Goal: Task Accomplishment & Management: Use online tool/utility

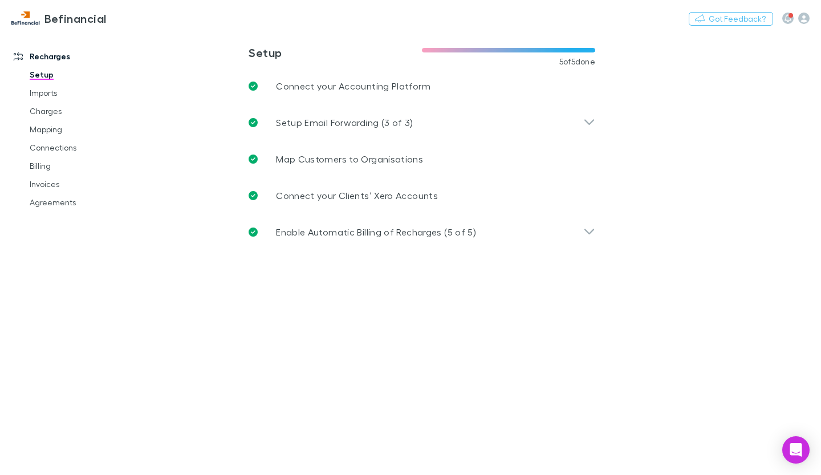
click at [44, 204] on link "Agreements" at bounding box center [82, 202] width 129 height 18
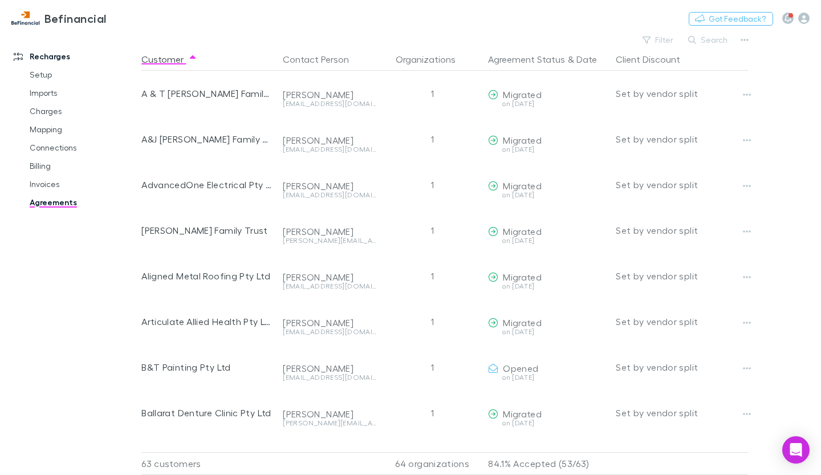
click at [58, 197] on link "Agreements" at bounding box center [82, 202] width 129 height 18
click at [715, 38] on button "Search" at bounding box center [709, 40] width 52 height 14
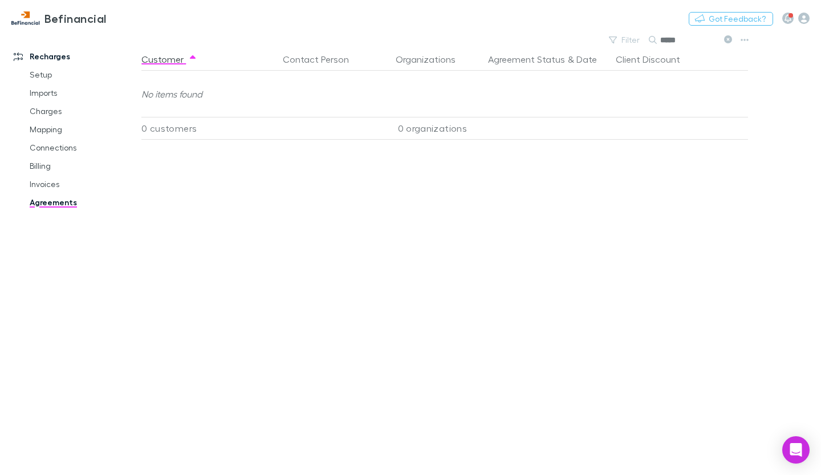
type input "*****"
click at [66, 126] on link "Mapping" at bounding box center [82, 129] width 129 height 18
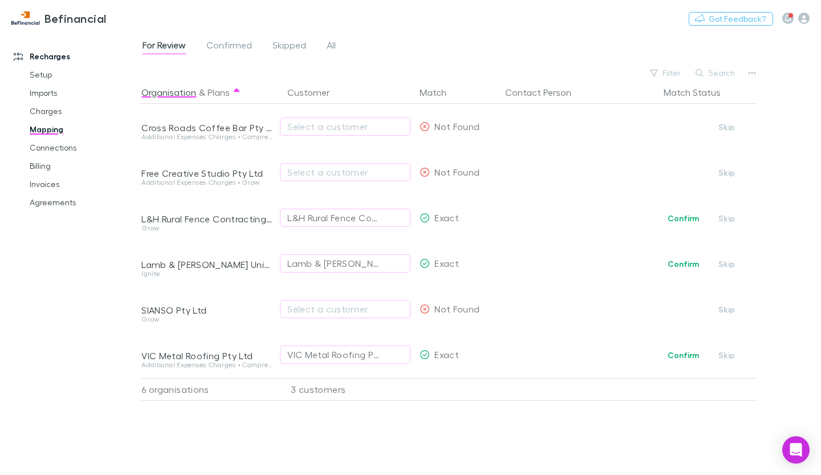
click at [303, 122] on div "Select a customer" at bounding box center [346, 127] width 116 height 14
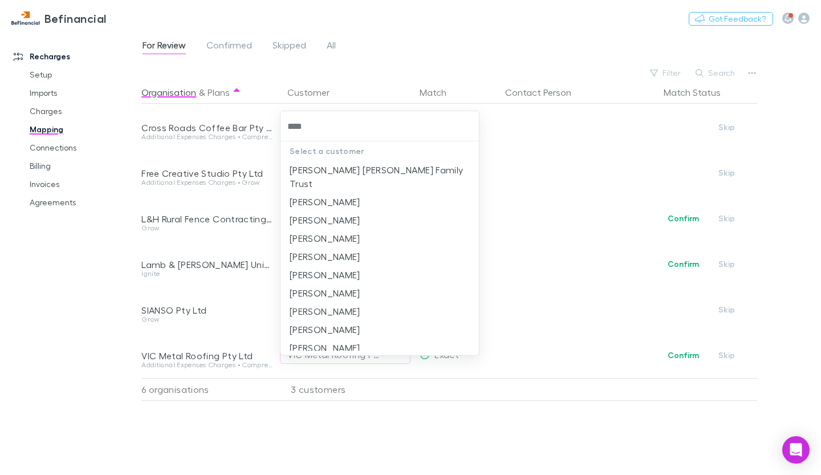
type input "*****"
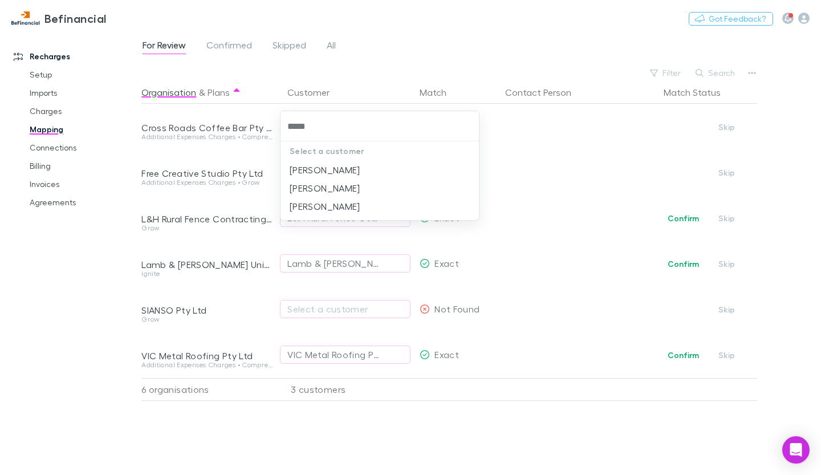
drag, startPoint x: 359, startPoint y: 135, endPoint x: 278, endPoint y: 128, distance: 81.2
click at [278, 128] on div "***** Select a customer [PERSON_NAME] [PERSON_NAME] [PERSON_NAME]" at bounding box center [410, 237] width 821 height 475
type input "*****"
click at [320, 164] on li "[PERSON_NAME]" at bounding box center [380, 170] width 199 height 18
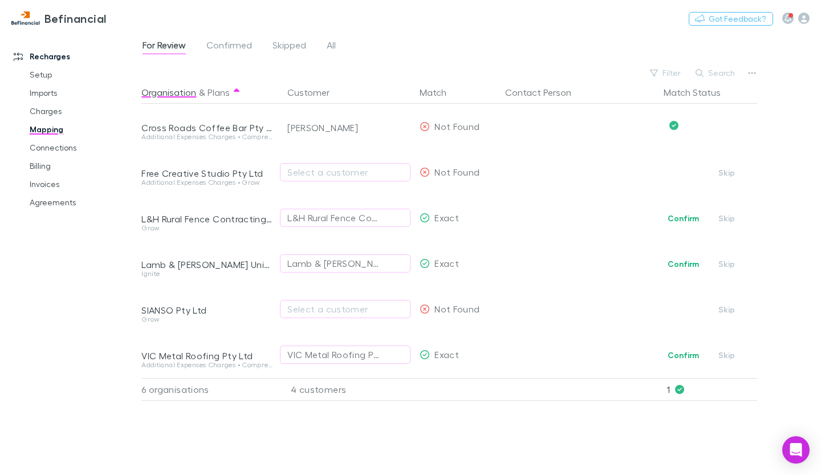
click at [223, 122] on div "Cross Roads Coffee Bar Pty Ltd" at bounding box center [207, 119] width 132 height 30
click at [685, 211] on span "Confirm Skip" at bounding box center [708, 218] width 98 height 46
click at [683, 219] on button "Confirm" at bounding box center [684, 219] width 46 height 14
click at [685, 354] on button "Confirm" at bounding box center [684, 356] width 46 height 14
click at [361, 306] on div "Select a customer" at bounding box center [346, 309] width 116 height 14
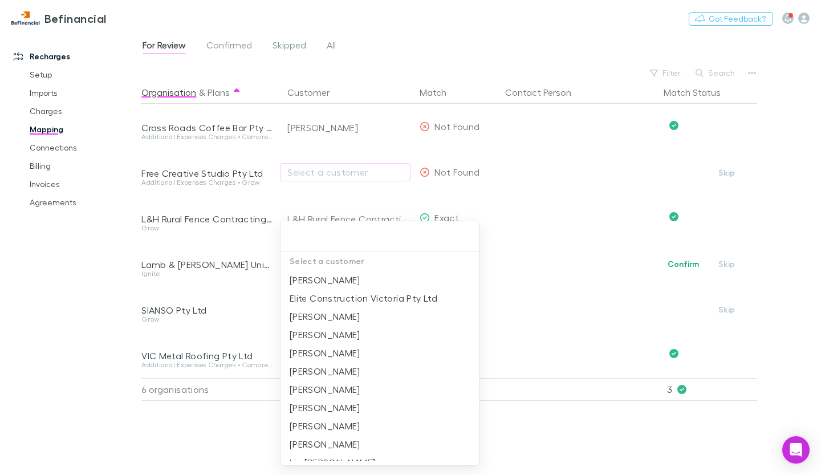
click at [226, 283] on div at bounding box center [410, 237] width 821 height 475
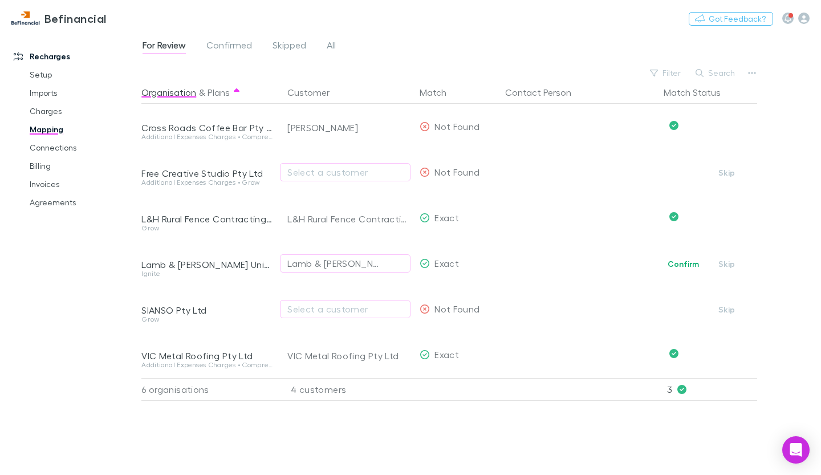
click at [298, 306] on div "Select a customer" at bounding box center [346, 309] width 116 height 14
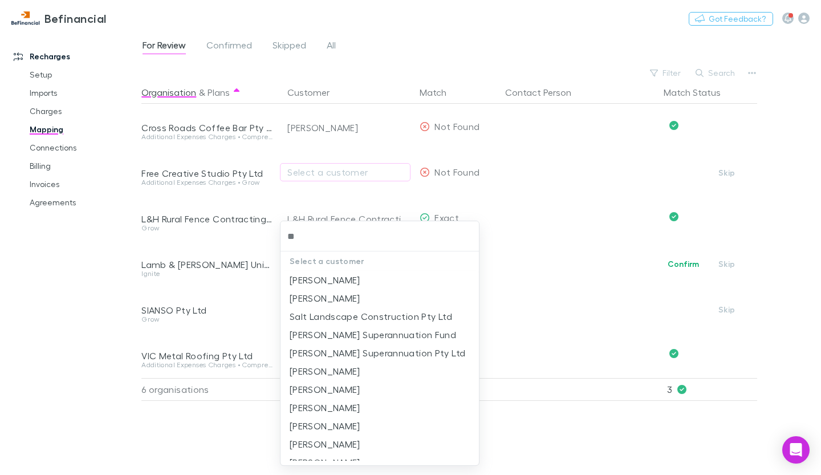
type input "*"
click at [574, 264] on div at bounding box center [410, 237] width 821 height 475
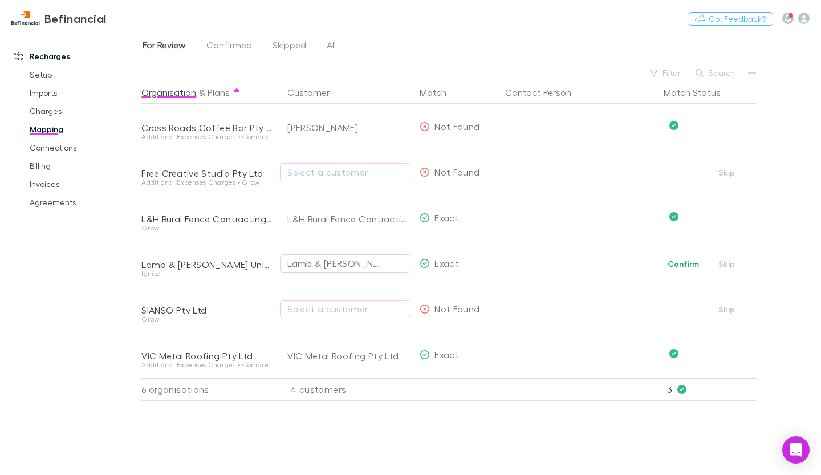
click at [341, 307] on div "Select a customer" at bounding box center [346, 309] width 116 height 14
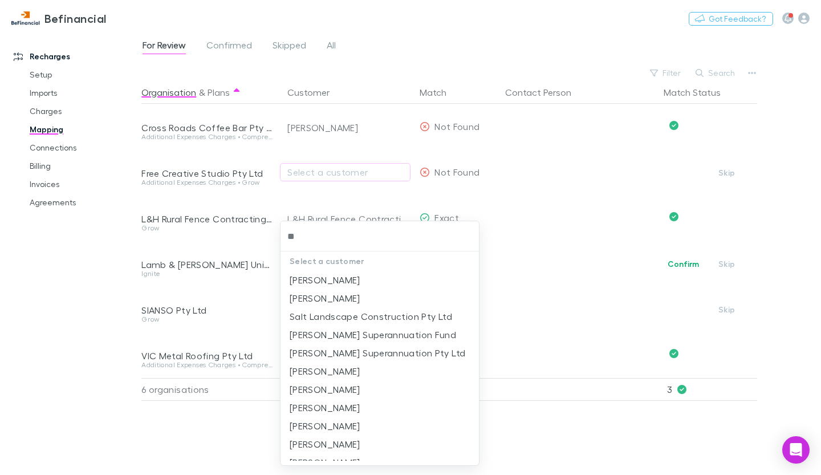
type input "*"
click at [557, 260] on div at bounding box center [410, 237] width 821 height 475
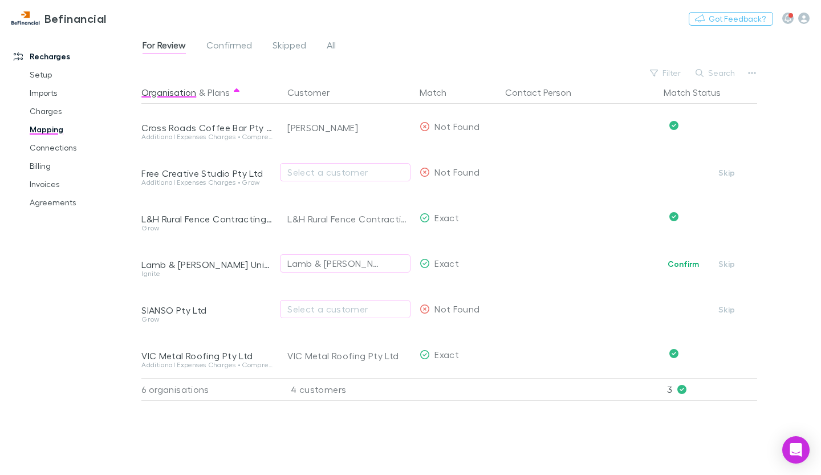
click at [296, 172] on div "Select a customer" at bounding box center [346, 172] width 116 height 14
type input "****"
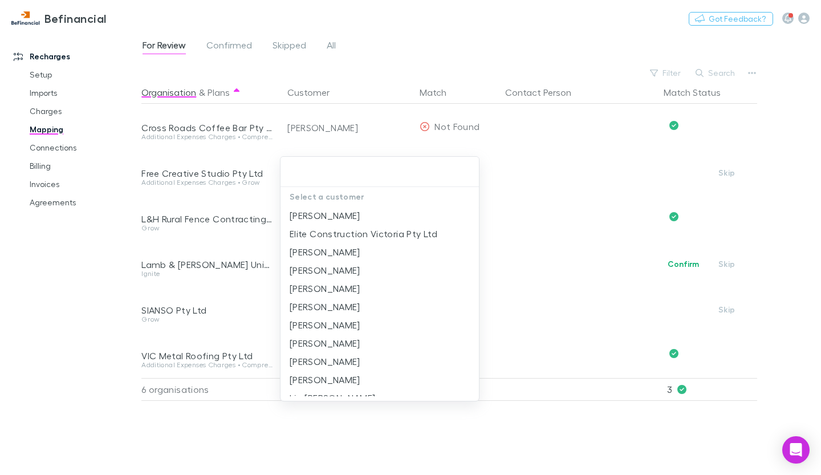
click at [602, 173] on div at bounding box center [410, 237] width 821 height 475
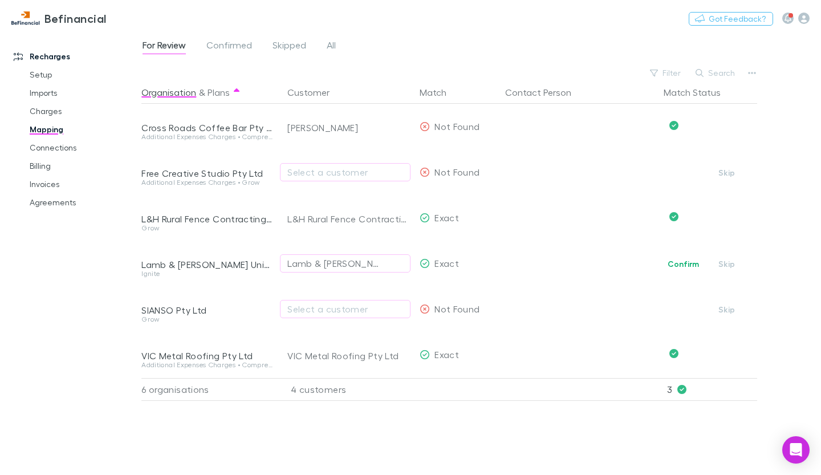
click at [387, 306] on div "Select a customer" at bounding box center [346, 309] width 116 height 14
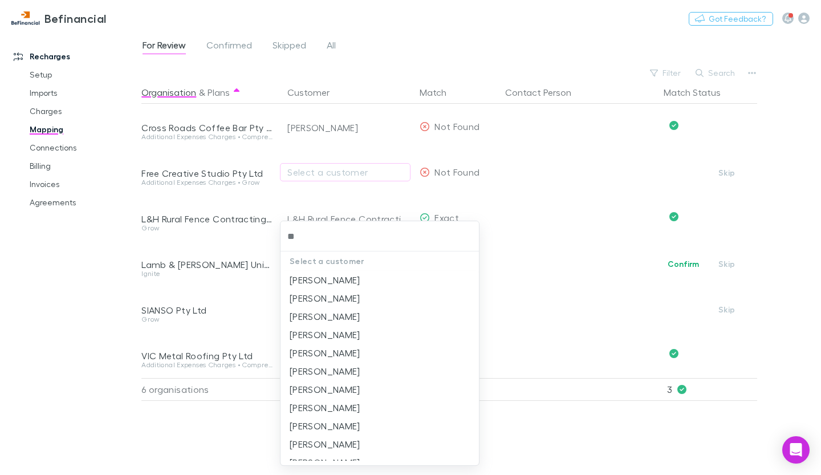
type input "***"
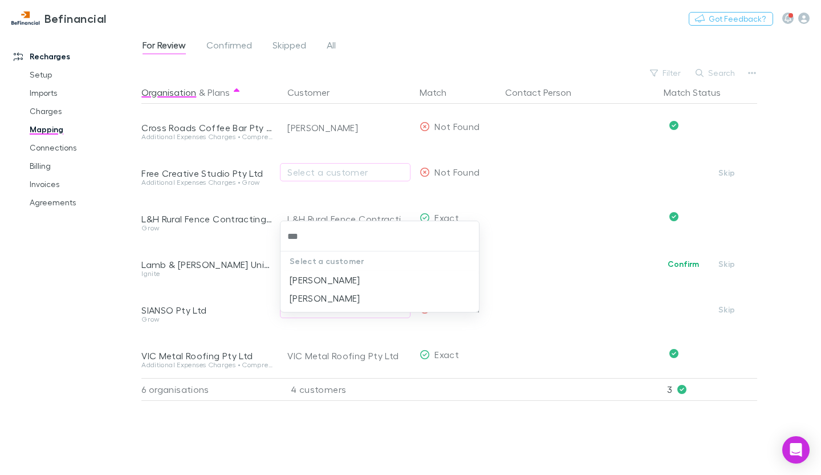
click at [404, 281] on li "[PERSON_NAME]" at bounding box center [380, 280] width 199 height 18
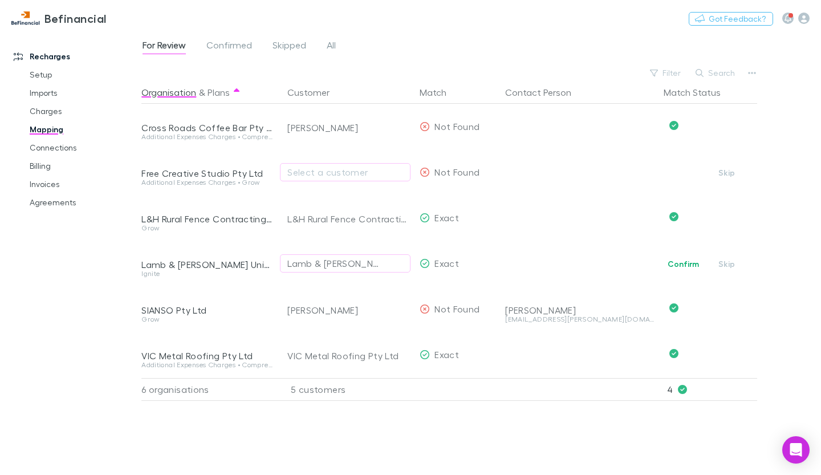
click at [784, 303] on div "For Review Confirmed Skipped All Filter Search Organisation & Plans Customer Ma…" at bounding box center [481, 253] width 680 height 443
click at [674, 215] on icon "Confirmed" at bounding box center [674, 216] width 9 height 9
click at [787, 210] on div "For Review Confirmed Skipped All Filter Search Organisation & Plans Customer Ma…" at bounding box center [481, 253] width 680 height 443
click at [323, 226] on div "L&H Rural Fence Contracting Pty Ltd" at bounding box center [349, 219] width 123 height 46
click at [671, 120] on div "Undo" at bounding box center [708, 126] width 98 height 14
